Goal: Navigation & Orientation: Find specific page/section

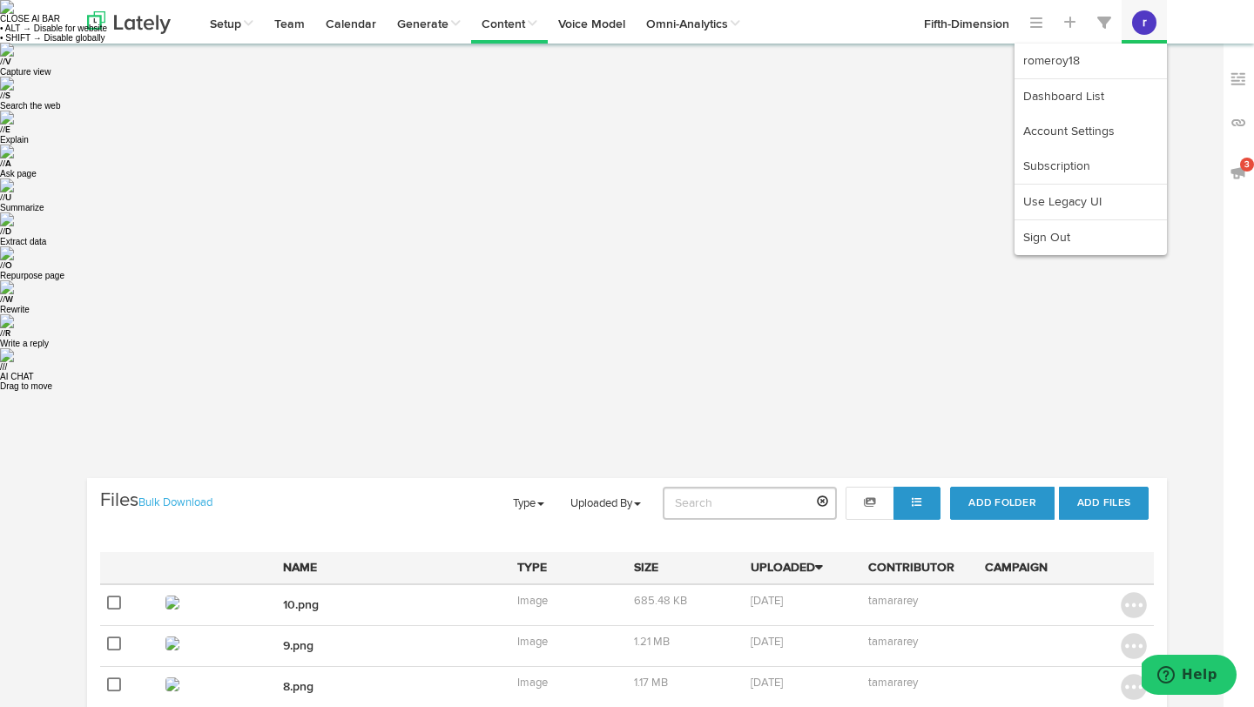
click at [1155, 19] on button "r" at bounding box center [1144, 22] width 24 height 24
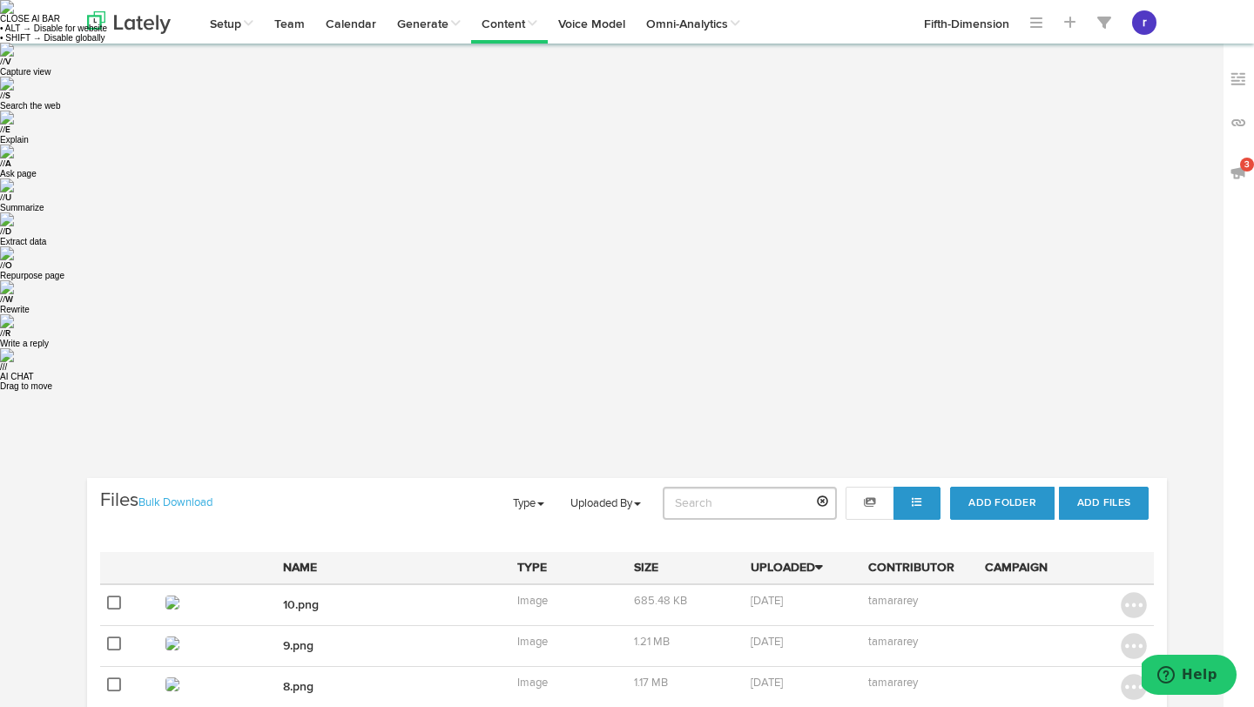
click at [178, 497] on link "Bulk Download" at bounding box center [175, 502] width 74 height 11
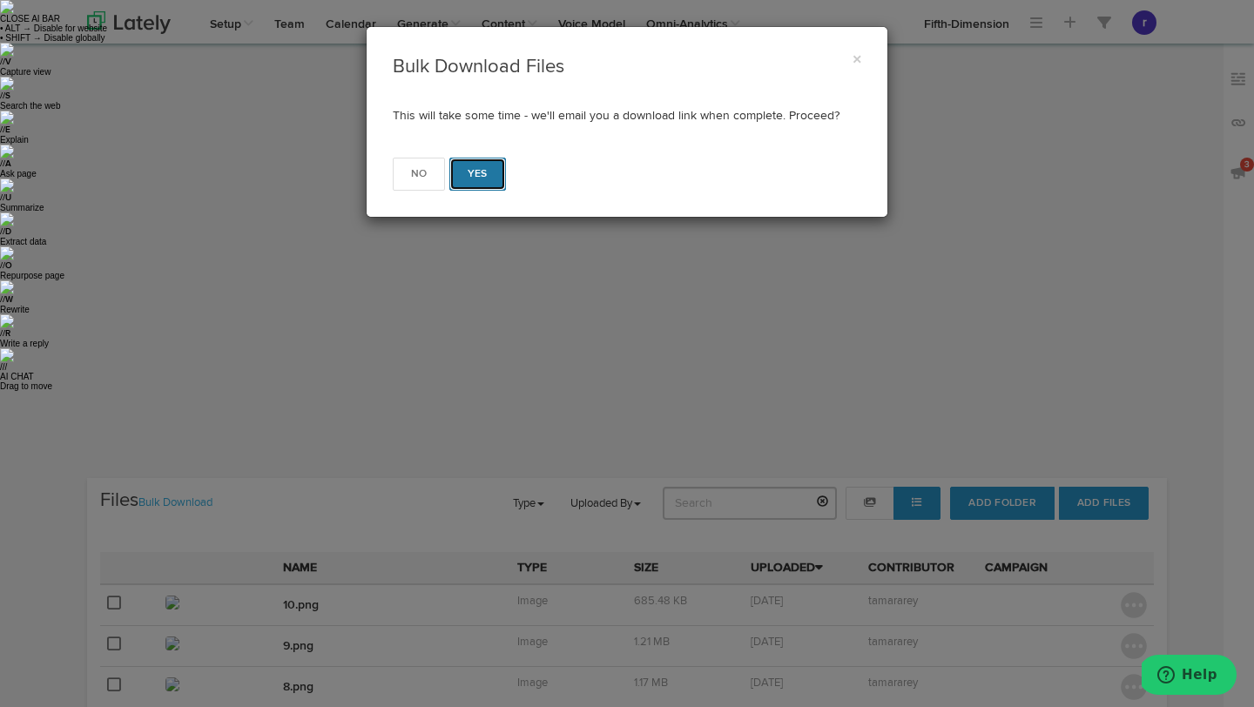
click at [488, 173] on button "Yes" at bounding box center [477, 174] width 57 height 33
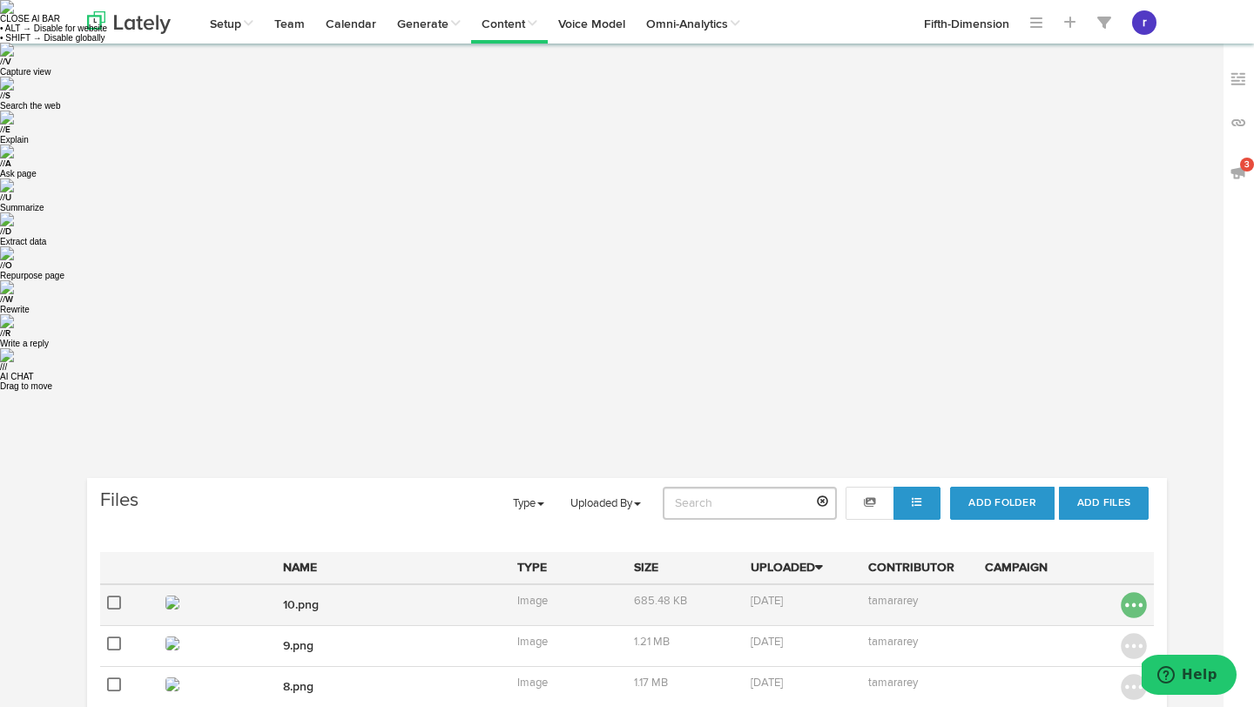
click at [1123, 592] on img at bounding box center [1134, 605] width 26 height 26
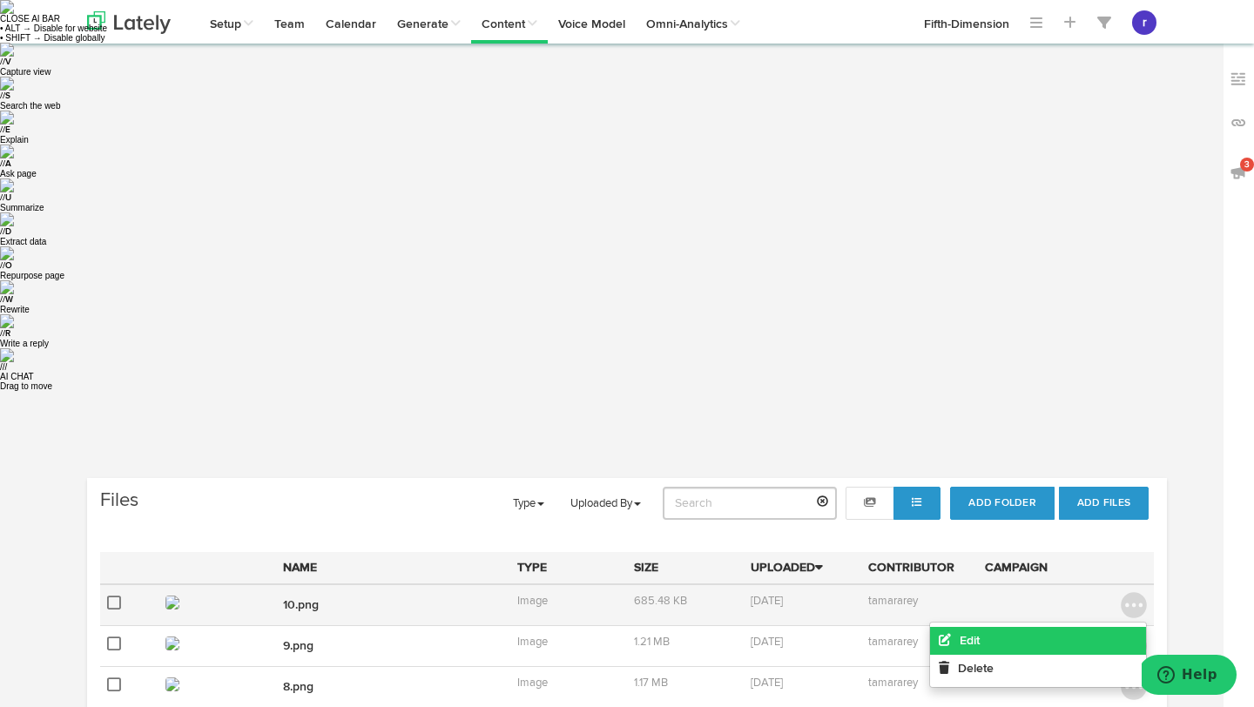
click at [1076, 627] on link "Edit" at bounding box center [1038, 641] width 216 height 28
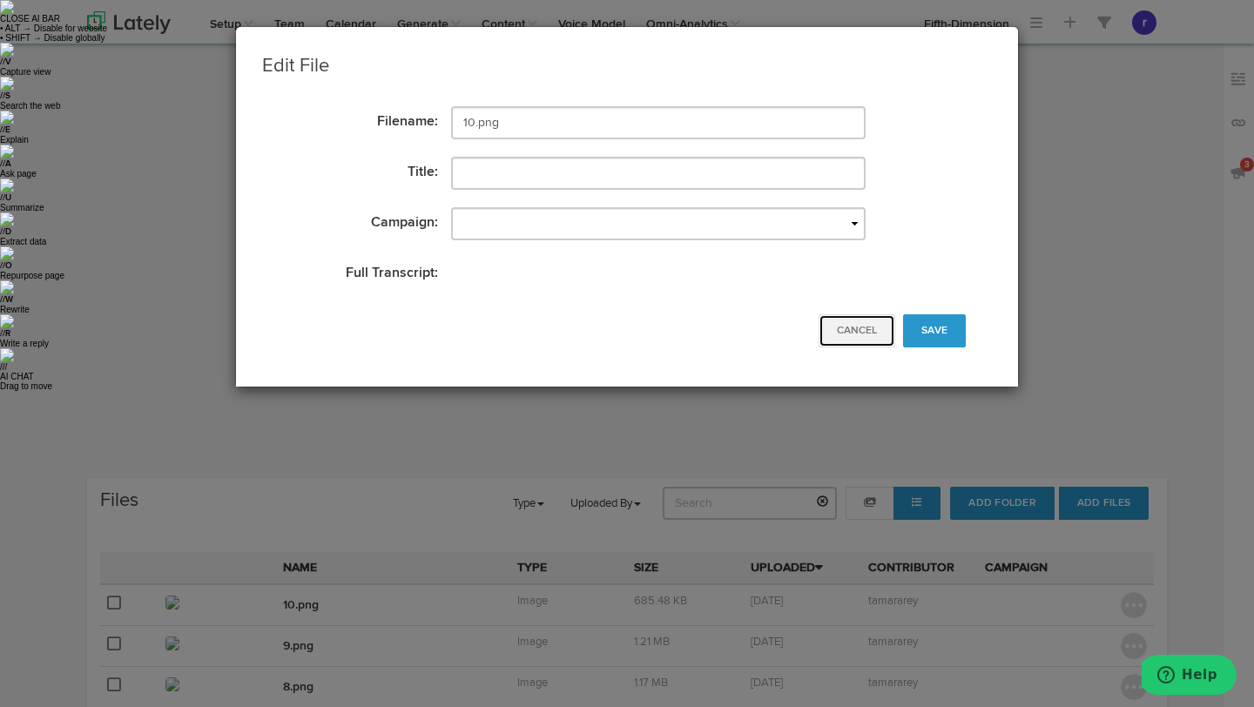
click at [860, 337] on button "Cancel" at bounding box center [857, 330] width 77 height 33
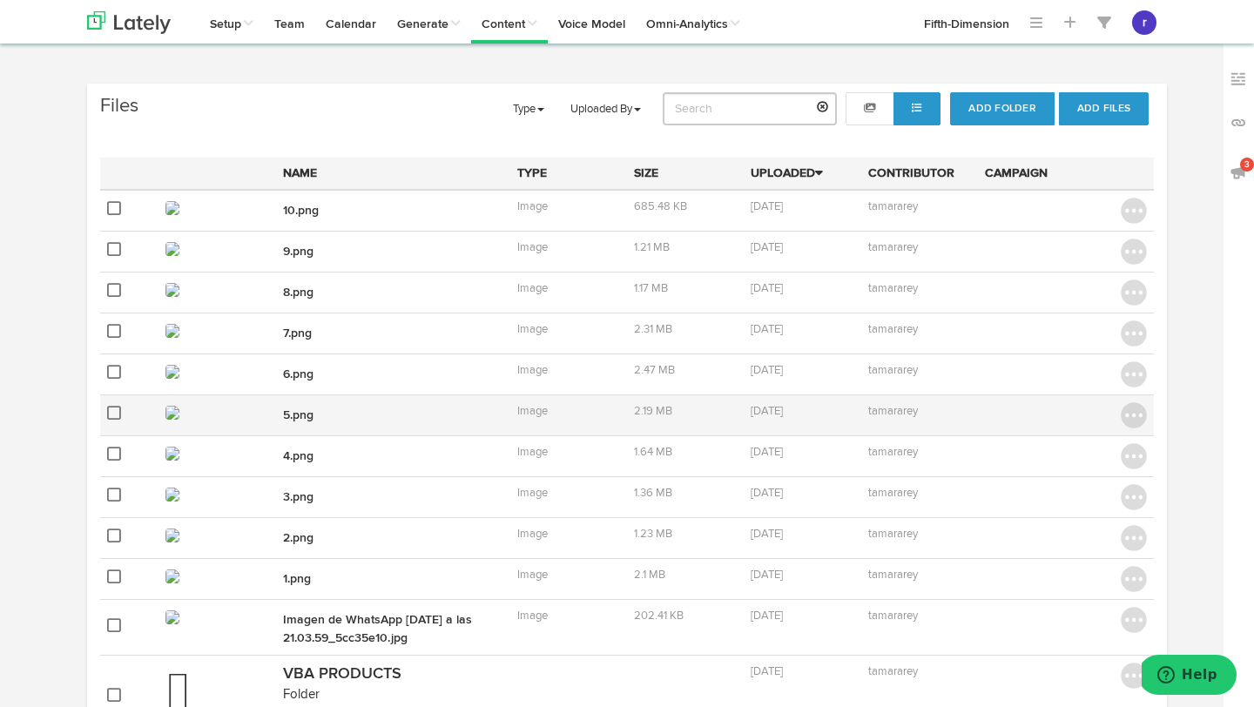
scroll to position [567, 0]
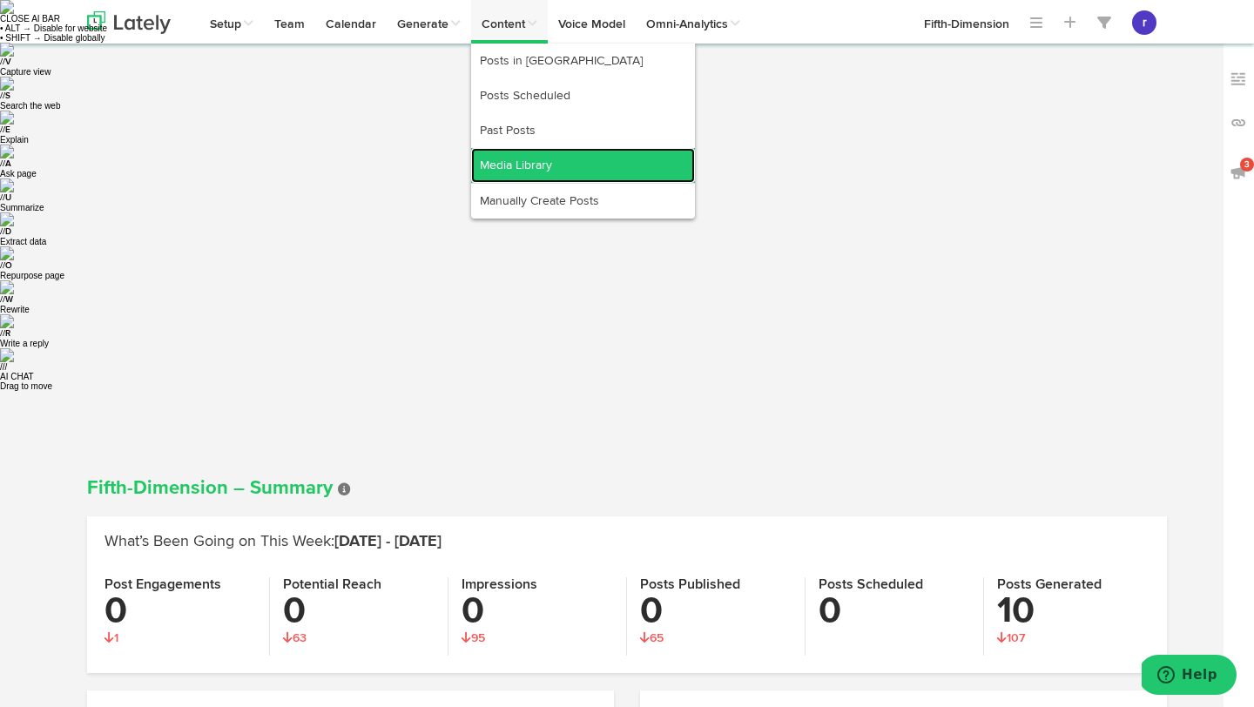
click at [509, 162] on link "Media Library" at bounding box center [583, 165] width 224 height 35
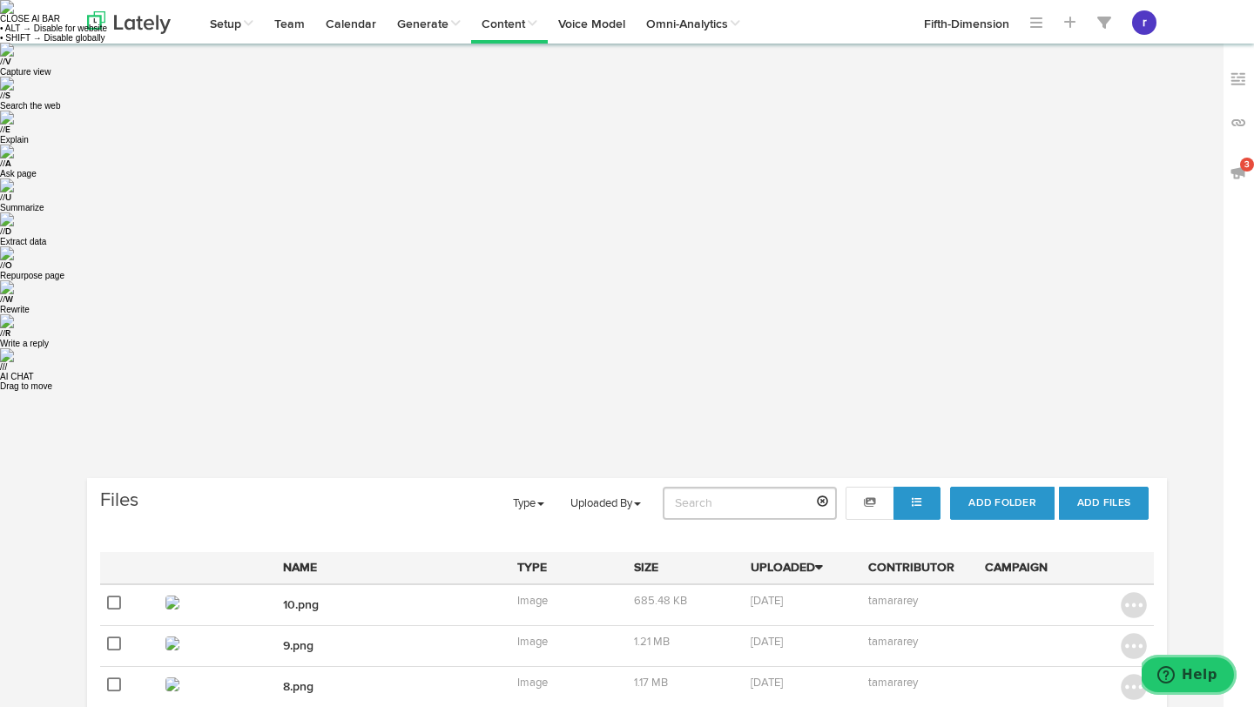
click at [1187, 678] on span "Help" at bounding box center [1200, 675] width 36 height 16
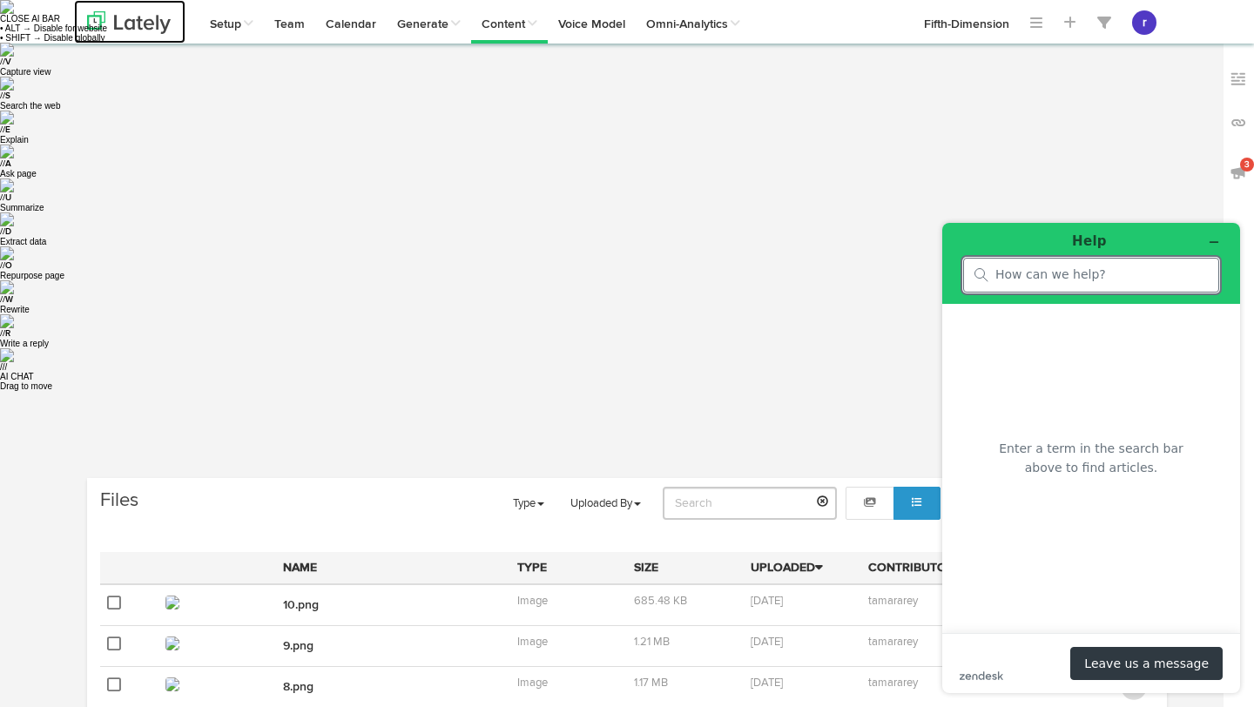
click at [158, 19] on img at bounding box center [129, 22] width 84 height 23
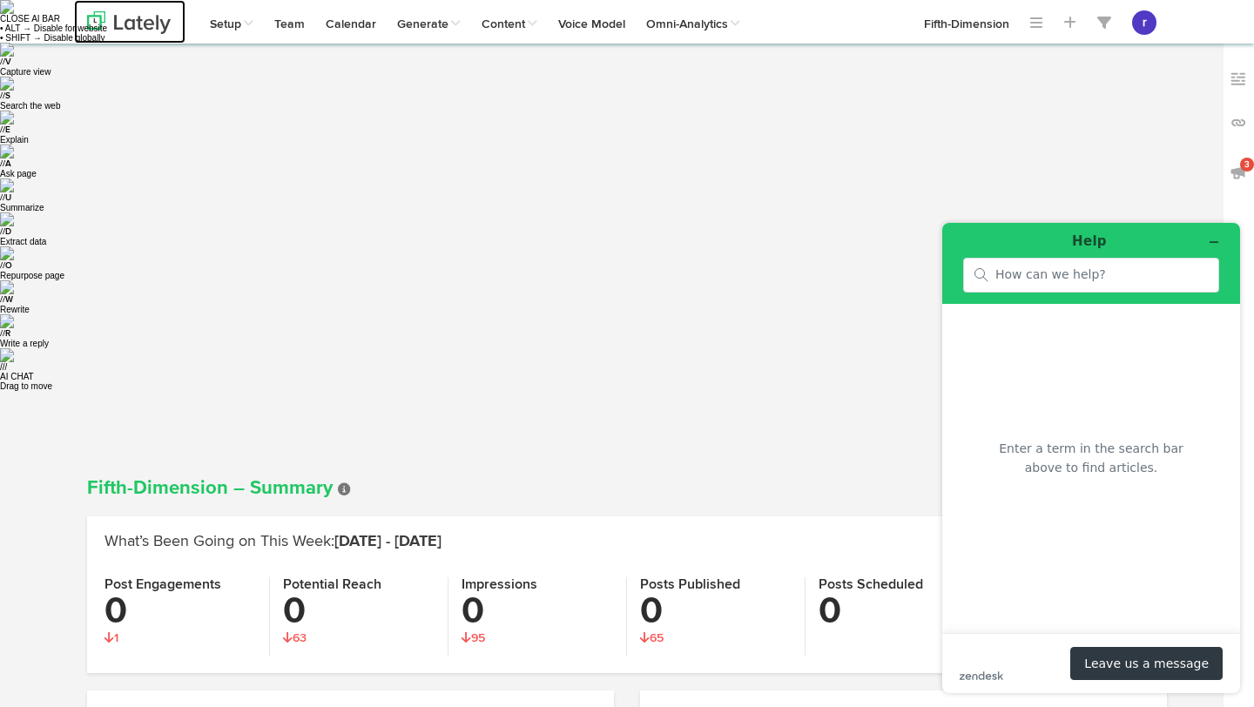
click at [136, 27] on img at bounding box center [129, 22] width 84 height 23
click at [1212, 236] on icon "Minimize widget" at bounding box center [1214, 242] width 12 height 12
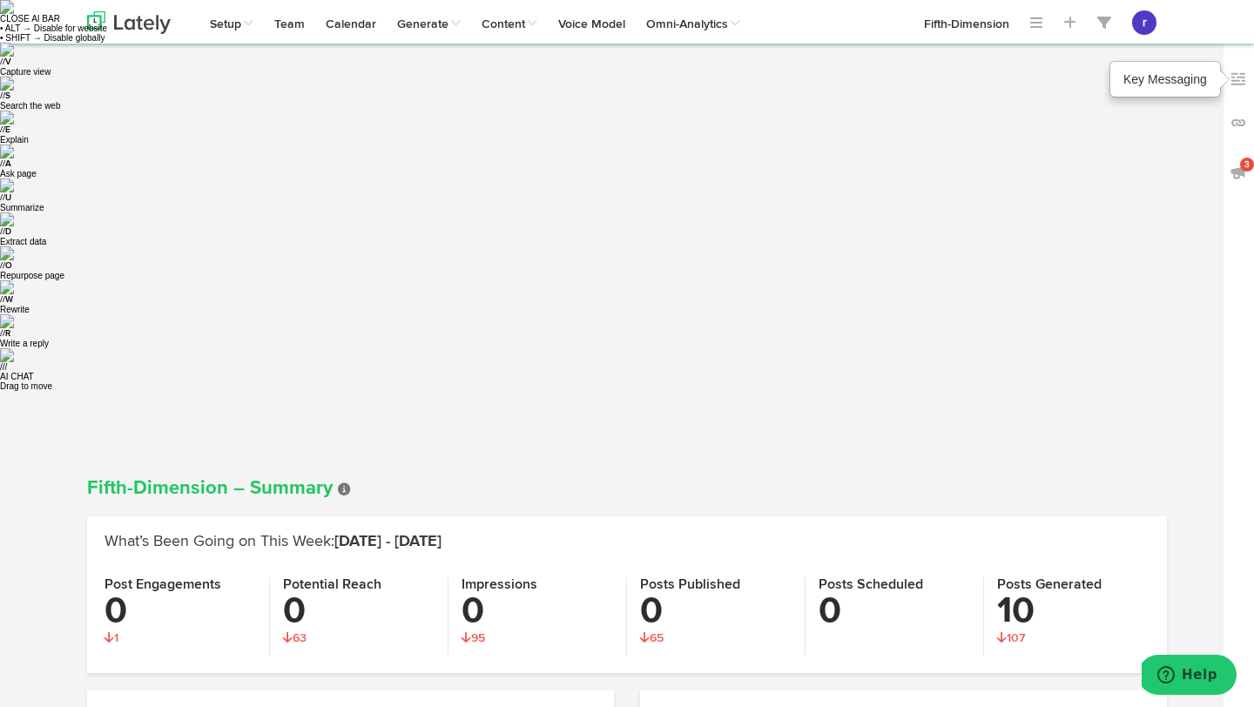
click at [1239, 84] on img at bounding box center [1238, 79] width 17 height 17
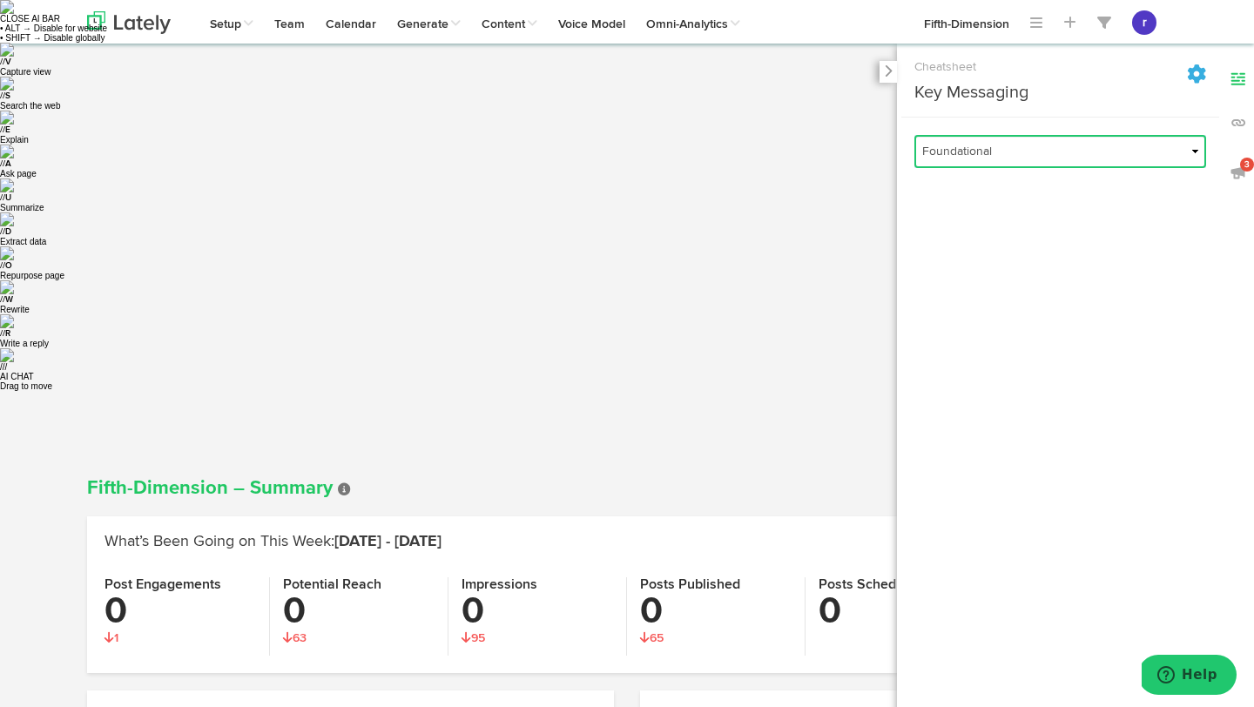
click at [1163, 147] on select "Foundational Fresh Assets IMPORTED Industrias VBA Medula [PERSON_NAME] VBA <> G…" at bounding box center [1060, 151] width 292 height 33
click at [1189, 78] on icon at bounding box center [1196, 73] width 19 height 19
